Goal: Check status: Check status

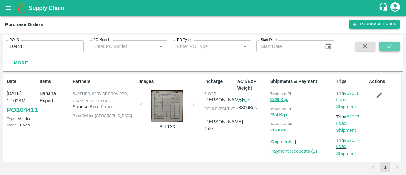
click at [386, 46] on icon "submit" at bounding box center [389, 46] width 7 height 7
click at [284, 151] on link "Payment Requests ( 1 )" at bounding box center [293, 150] width 47 height 5
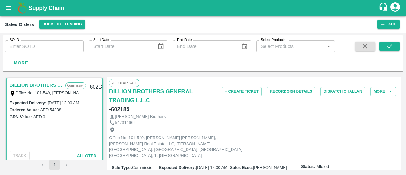
scroll to position [187, 0]
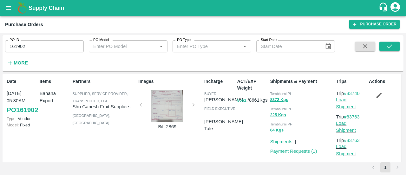
click at [312, 154] on p "Payment Requests ( 1 )" at bounding box center [293, 150] width 47 height 7
click at [311, 152] on link "Payment Requests ( 1 )" at bounding box center [293, 150] width 47 height 5
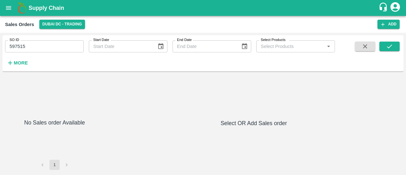
type input "DD/MM/YYYY"
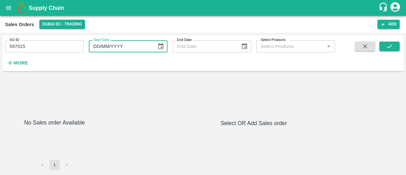
drag, startPoint x: 90, startPoint y: 41, endPoint x: 77, endPoint y: 46, distance: 14.1
click at [77, 46] on div "SO ID 597515 SO ID Start Date DD/MM/YYYY Start Date End Date End Date Select Pr…" at bounding box center [167, 51] width 335 height 33
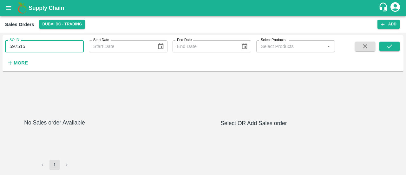
drag, startPoint x: 77, startPoint y: 46, endPoint x: 13, endPoint y: 47, distance: 63.4
click at [13, 47] on input "597515" at bounding box center [44, 46] width 79 height 12
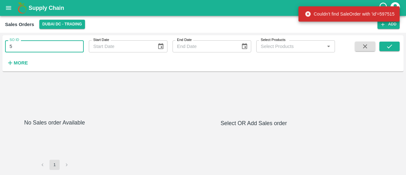
type input "5"
click at [321, 43] on input "Select Products" at bounding box center [290, 46] width 64 height 8
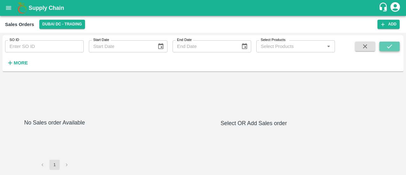
click at [386, 46] on icon "submit" at bounding box center [389, 46] width 7 height 7
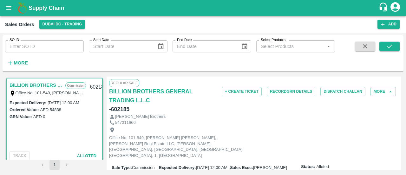
scroll to position [5, 0]
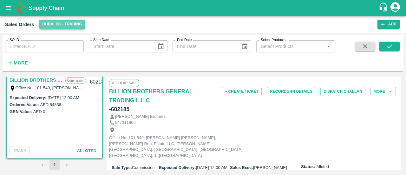
click at [61, 26] on button "Dubai DC - Trading" at bounding box center [62, 24] width 46 height 9
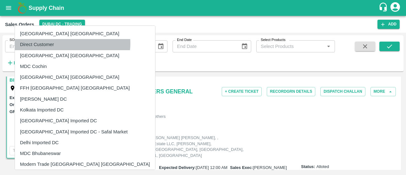
click at [72, 43] on li "Direct Customer" at bounding box center [85, 44] width 140 height 11
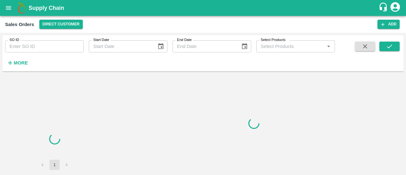
scroll to position [0, 0]
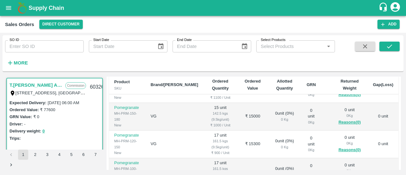
scroll to position [257, 0]
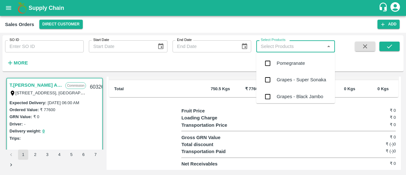
click at [311, 48] on input "Select Products" at bounding box center [290, 46] width 64 height 8
type input "expo"
click at [286, 80] on div "Grapes Export" at bounding box center [291, 79] width 30 height 7
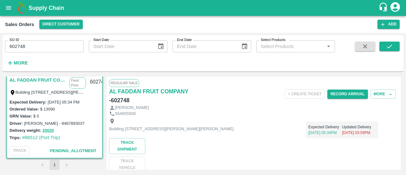
click at [59, 111] on div "Ordered Value: $ 13090" at bounding box center [55, 108] width 90 height 7
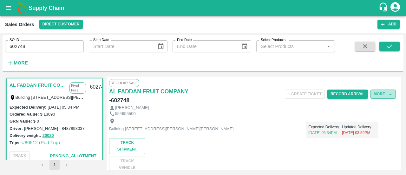
click at [380, 92] on button "More" at bounding box center [382, 93] width 25 height 9
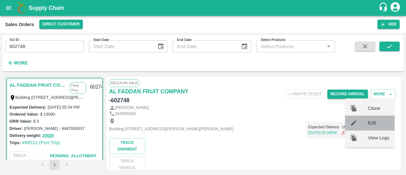
click at [376, 121] on span "Edit" at bounding box center [379, 122] width 22 height 7
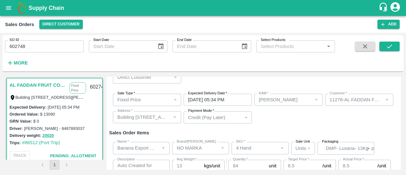
scroll to position [8, 0]
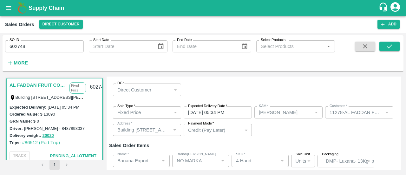
click at [159, 88] on div "Direct Customer" at bounding box center [144, 89] width 54 height 7
click at [176, 90] on div "Direct Customer" at bounding box center [147, 89] width 68 height 12
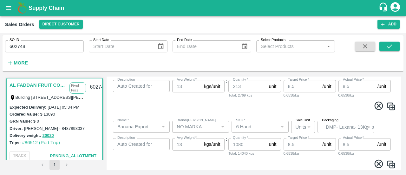
scroll to position [235, 0]
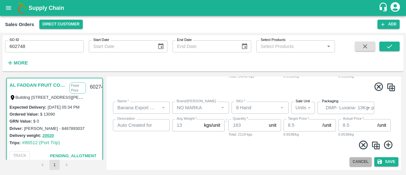
click at [364, 163] on button "Cancel" at bounding box center [360, 161] width 22 height 9
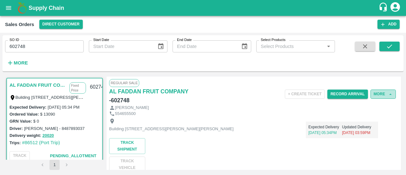
click at [392, 92] on button "More" at bounding box center [382, 93] width 25 height 9
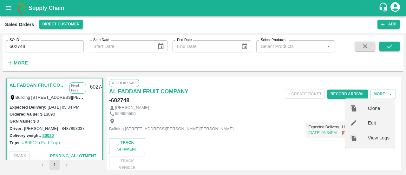
click at [240, 108] on div "abdullah al-khawlani" at bounding box center [253, 108] width 289 height 6
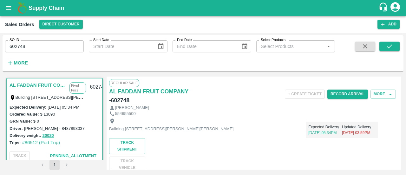
click at [146, 107] on p "abdullah al-khawlani" at bounding box center [132, 108] width 34 height 6
click at [149, 107] on p "abdullah al-khawlani" at bounding box center [132, 108] width 34 height 6
click at [159, 110] on div "abdullah al-khawlani" at bounding box center [253, 108] width 289 height 6
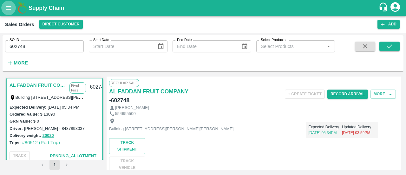
click at [6, 10] on icon "open drawer" at bounding box center [8, 7] width 7 height 7
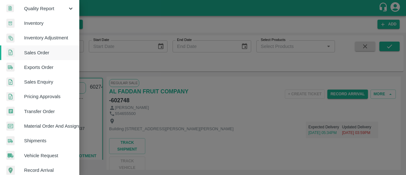
scroll to position [108, 0]
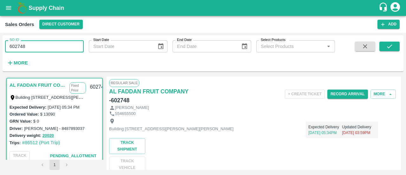
click at [58, 43] on input "602748" at bounding box center [44, 46] width 79 height 12
type input "602740"
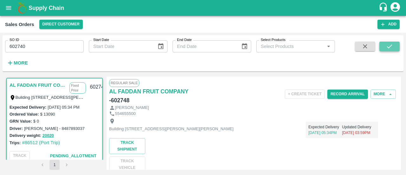
click at [399, 43] on button "submit" at bounding box center [389, 47] width 20 height 10
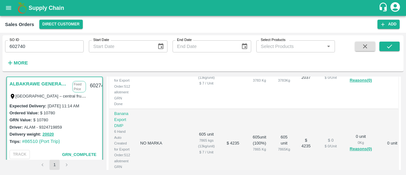
scroll to position [103, 0]
drag, startPoint x: 289, startPoint y: 121, endPoint x: 297, endPoint y: 141, distance: 21.7
click at [297, 141] on td "$ 4235" at bounding box center [306, 144] width 22 height 69
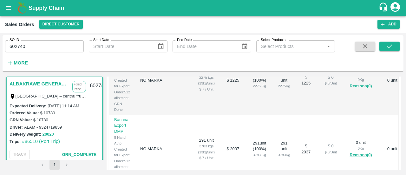
scroll to position [0, 0]
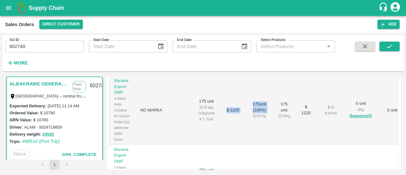
drag, startPoint x: 203, startPoint y: 107, endPoint x: 235, endPoint y: 119, distance: 34.5
click at [235, 119] on tr "Banana Export DMP 4 Hand Auto Created for Export Order:512 allotment GRN Done N…" at bounding box center [258, 110] width 298 height 69
click at [246, 119] on td "175 unit ( 100 %) 2275 Kg" at bounding box center [259, 110] width 27 height 69
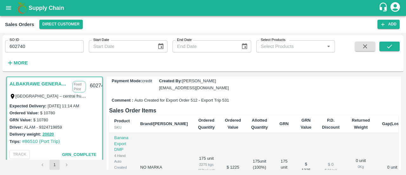
scroll to position [4, 0]
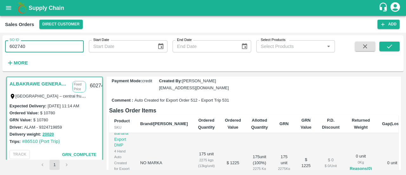
click at [55, 43] on input "602740" at bounding box center [44, 46] width 79 height 12
drag, startPoint x: 55, startPoint y: 43, endPoint x: 18, endPoint y: 44, distance: 36.1
click at [18, 44] on input "602740" at bounding box center [44, 46] width 79 height 12
click at [36, 43] on input "602740" at bounding box center [44, 46] width 79 height 12
type input "602748"
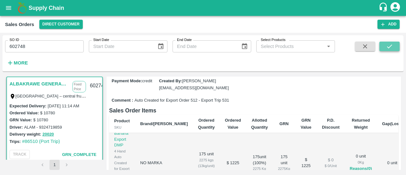
click at [389, 45] on icon "submit" at bounding box center [389, 46] width 7 height 7
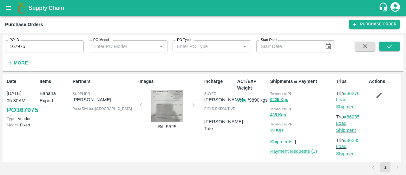
click at [282, 150] on link "Payment Requests ( 1 )" at bounding box center [293, 150] width 47 height 5
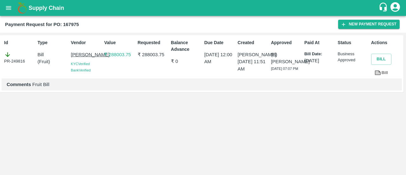
click at [282, 150] on div "Id PR-249816 Type Bill ( Fruit ) Vendor [PERSON_NAME] Patil KYC Verified Bank V…" at bounding box center [203, 104] width 406 height 142
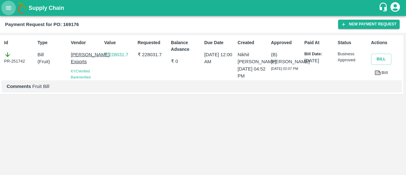
click at [13, 10] on button "open drawer" at bounding box center [8, 8] width 15 height 15
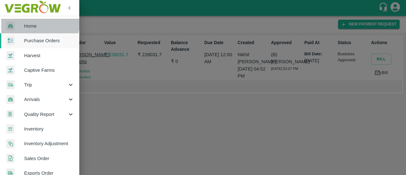
click at [30, 21] on link "Home" at bounding box center [39, 26] width 79 height 15
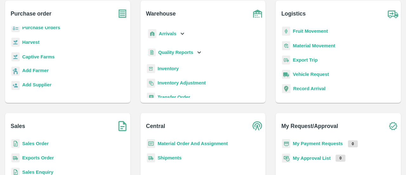
scroll to position [37, 0]
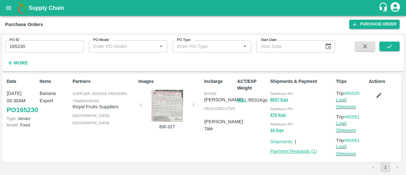
click at [290, 151] on link "Payment Requests ( 1 )" at bounding box center [293, 150] width 47 height 5
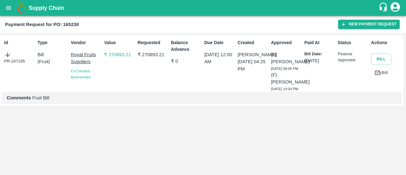
click at [74, 27] on h2 "Payment Request for PO: 165230" at bounding box center [42, 24] width 74 height 8
copy b "165230"
click at [20, 60] on div "PR-247195" at bounding box center [19, 57] width 31 height 13
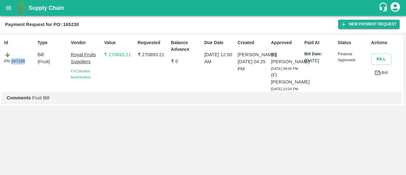
copy div "247195"
